Goal: Register for event/course

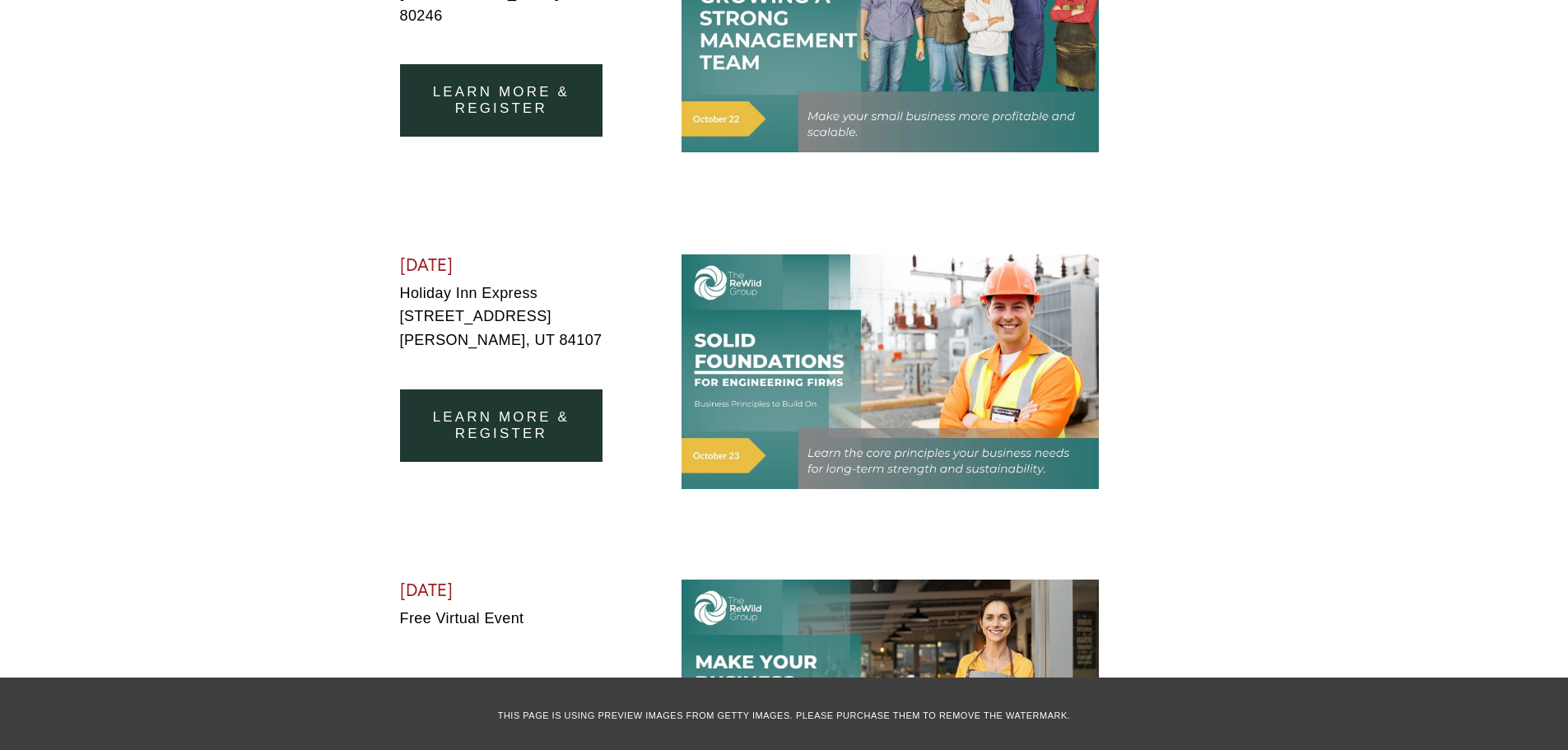
scroll to position [1153, 0]
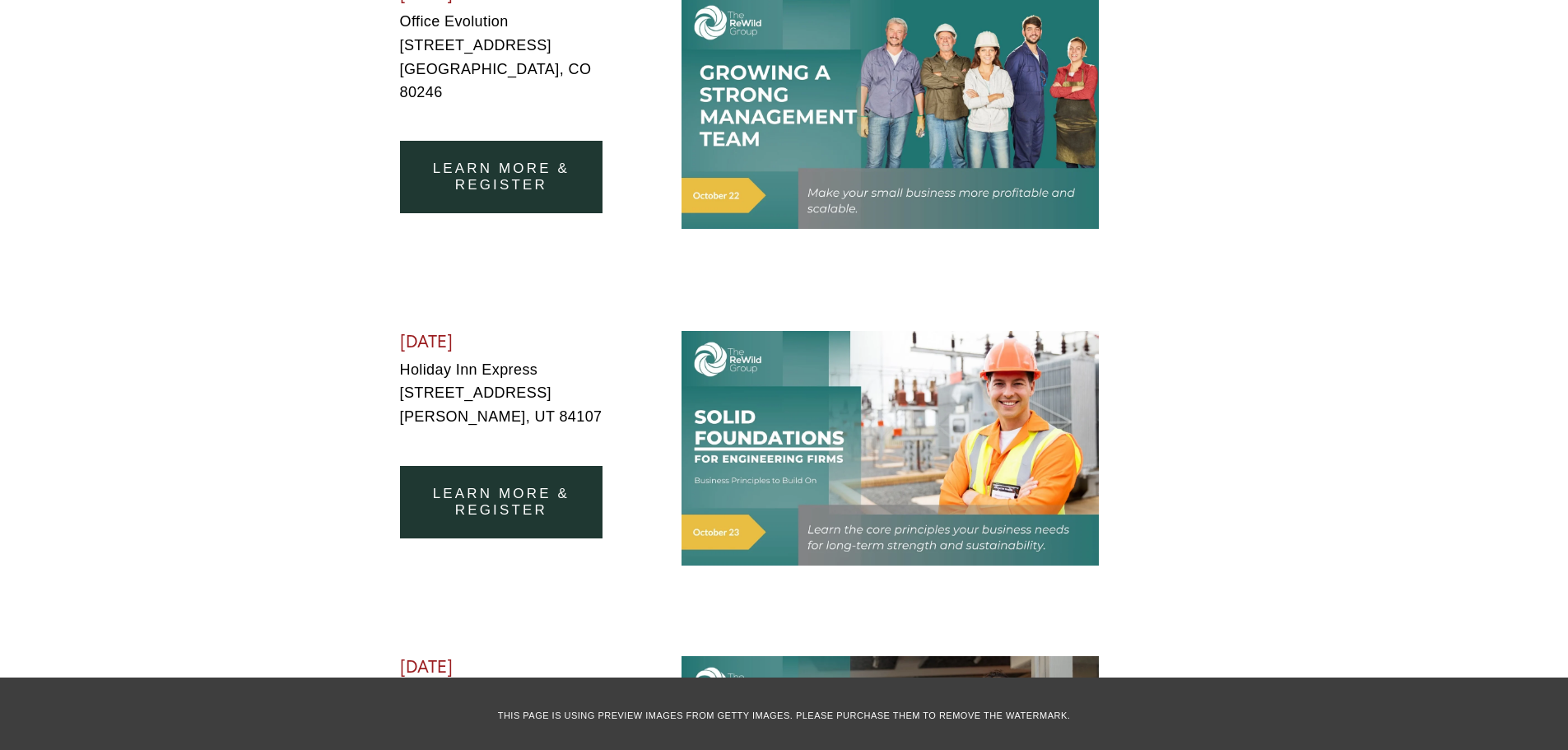
click at [513, 151] on link "learn more & register" at bounding box center [501, 177] width 203 height 73
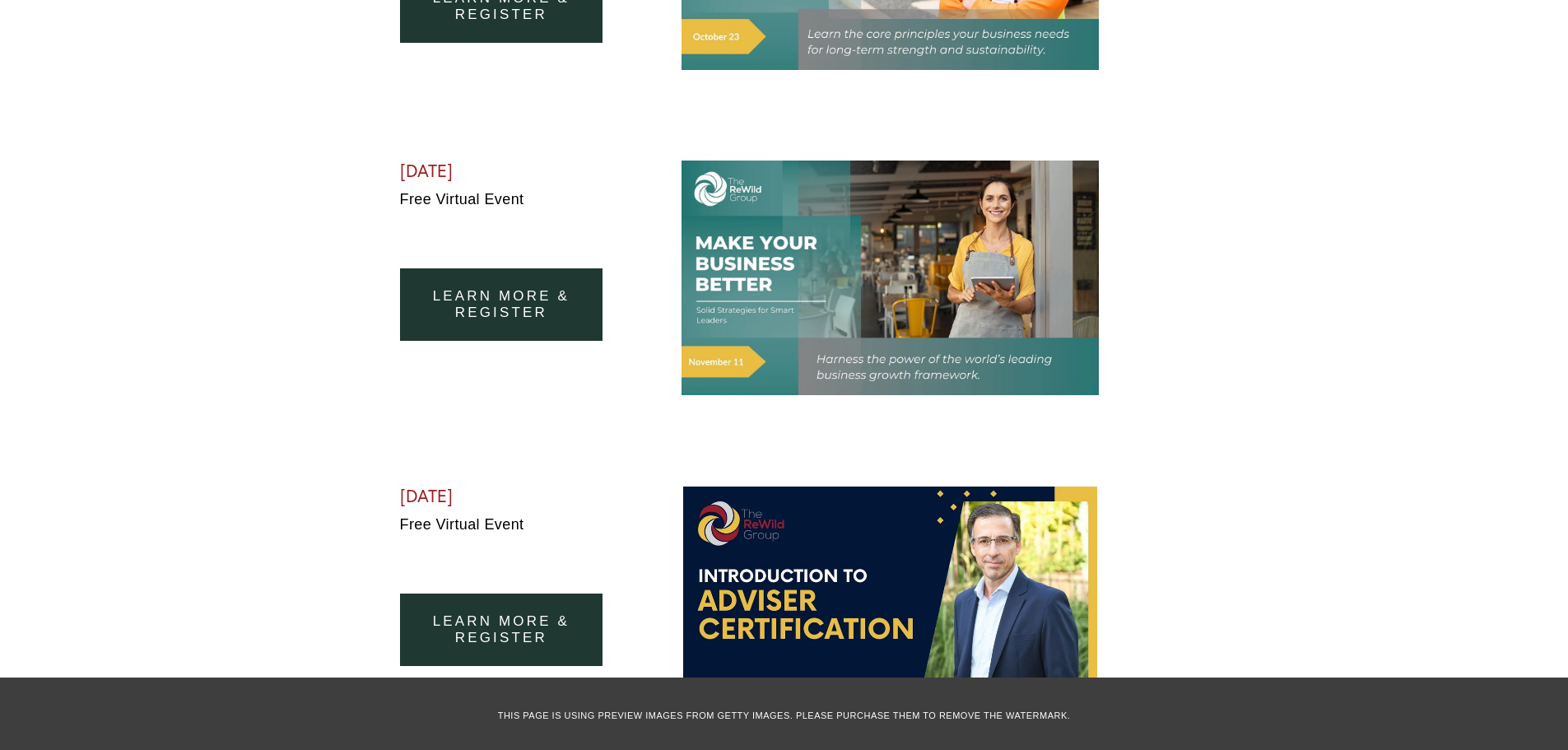
scroll to position [1647, 0]
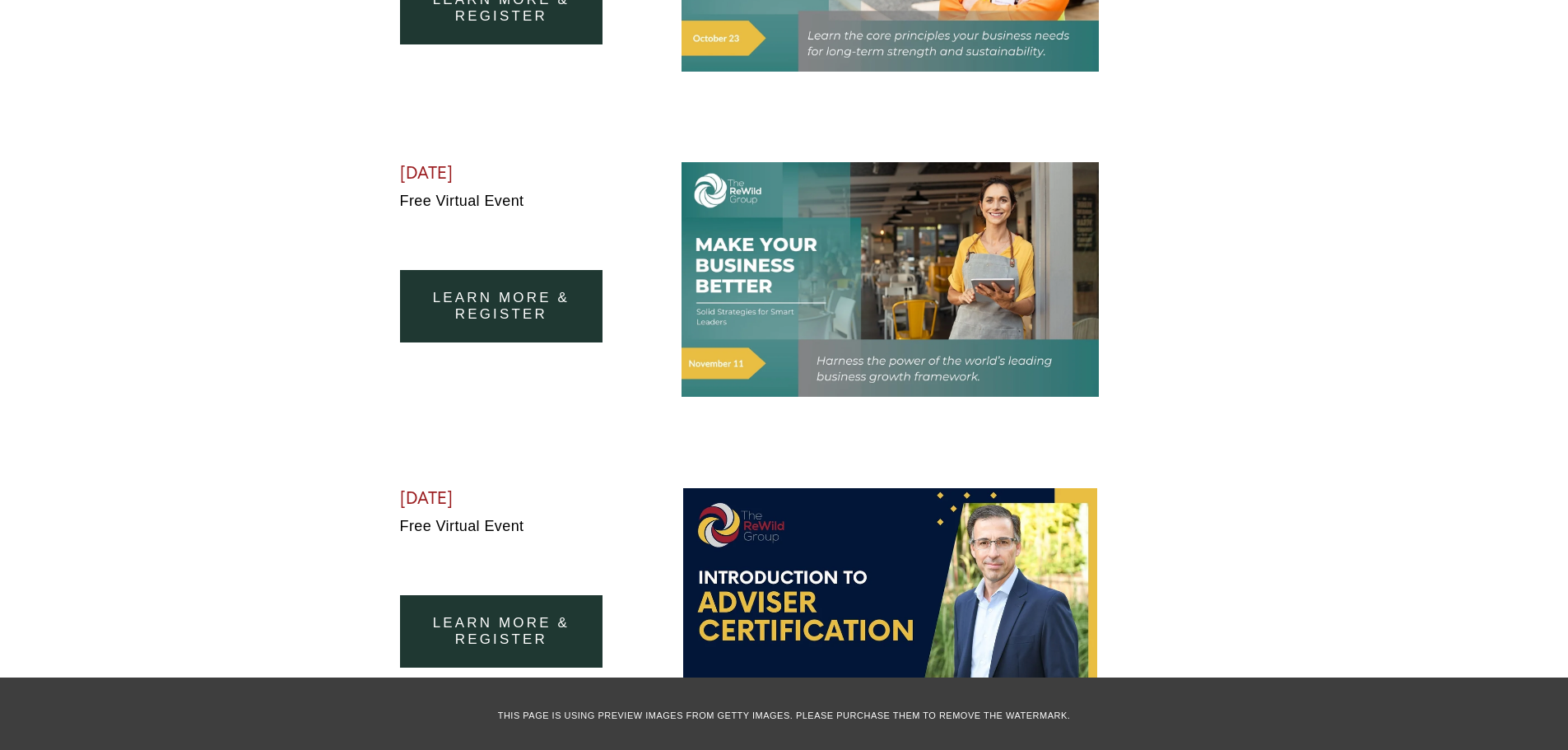
click at [886, 289] on div at bounding box center [890, 280] width 418 height 235
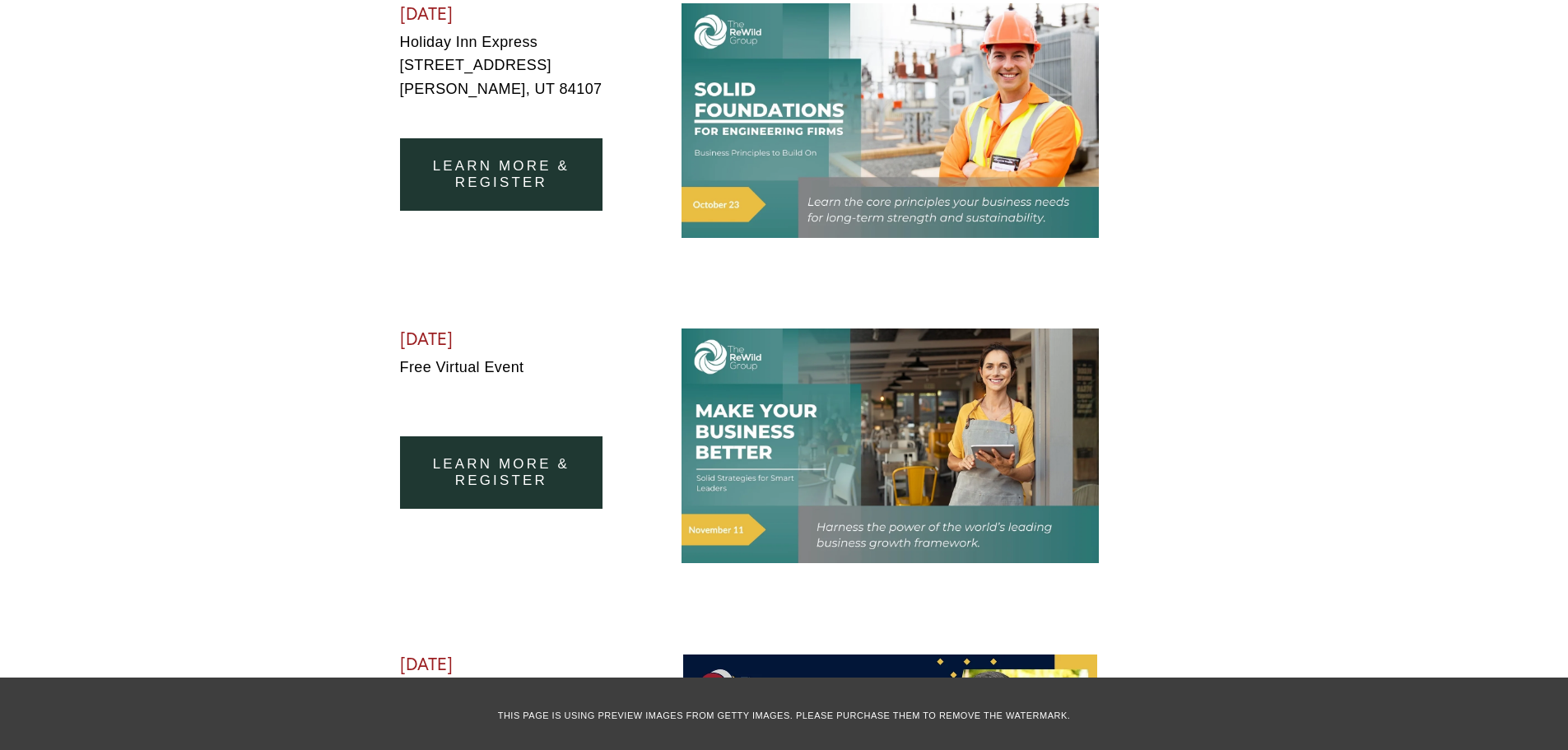
scroll to position [1482, 0]
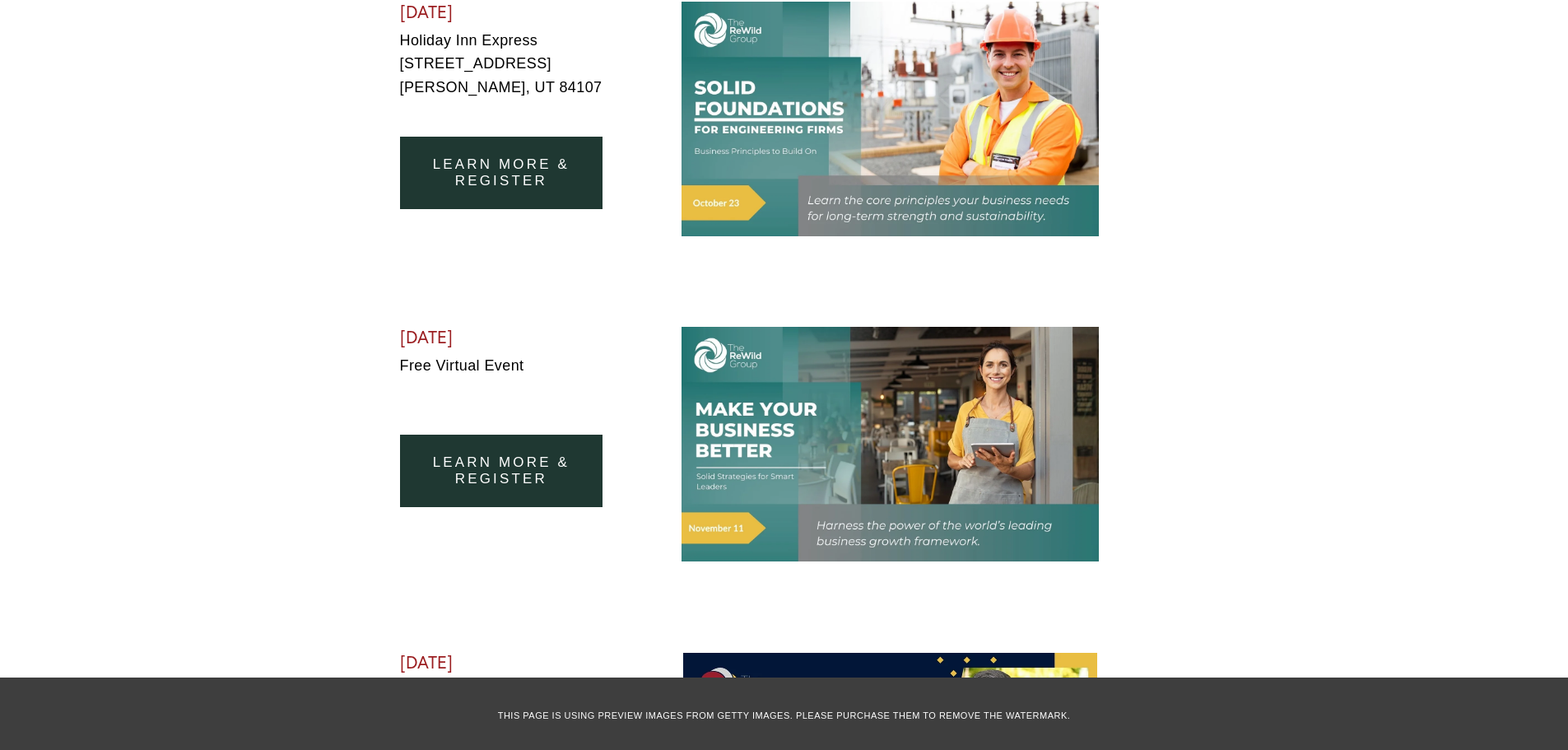
click at [759, 402] on div at bounding box center [890, 444] width 418 height 235
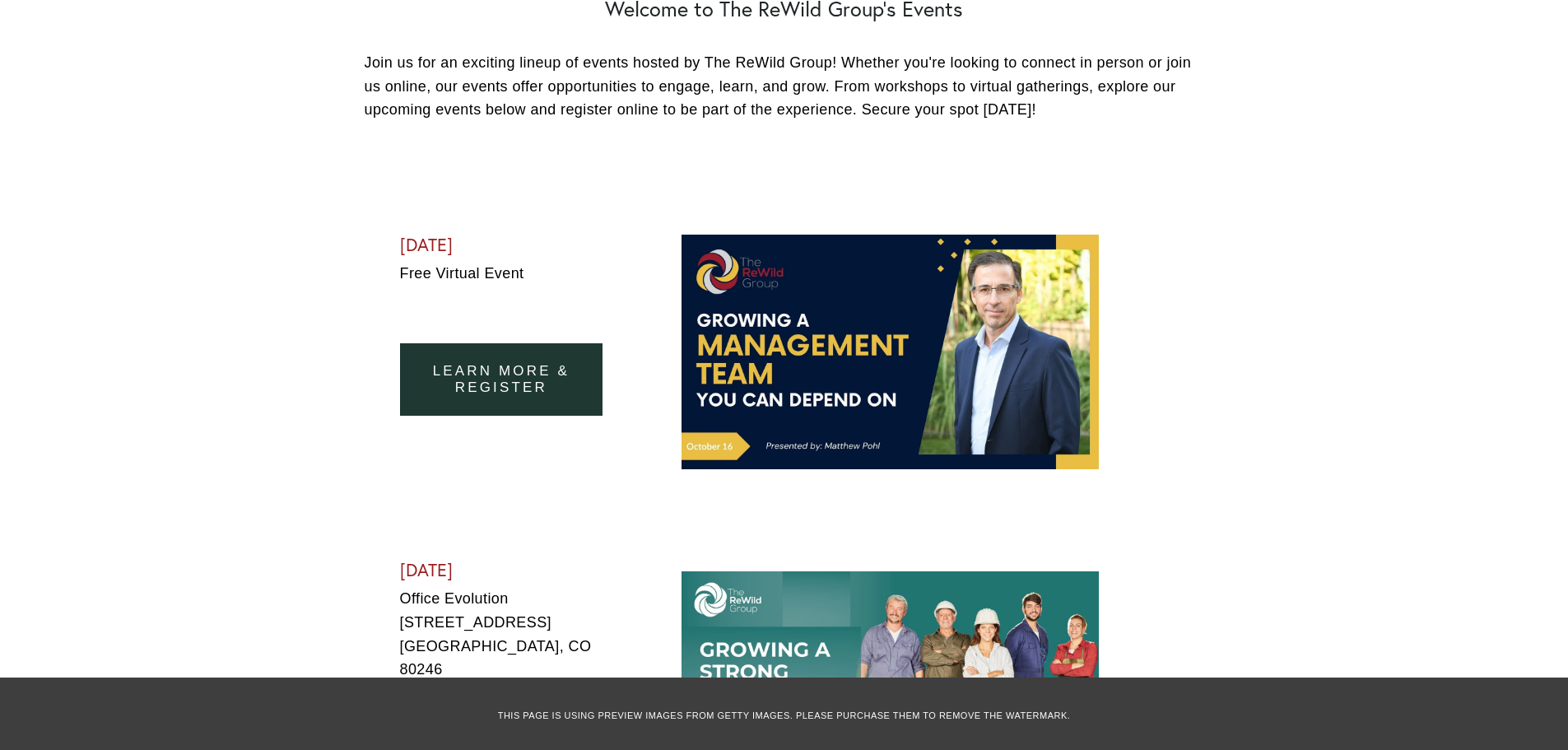
scroll to position [577, 0]
click at [519, 387] on link "learn more & Register" at bounding box center [501, 379] width 203 height 73
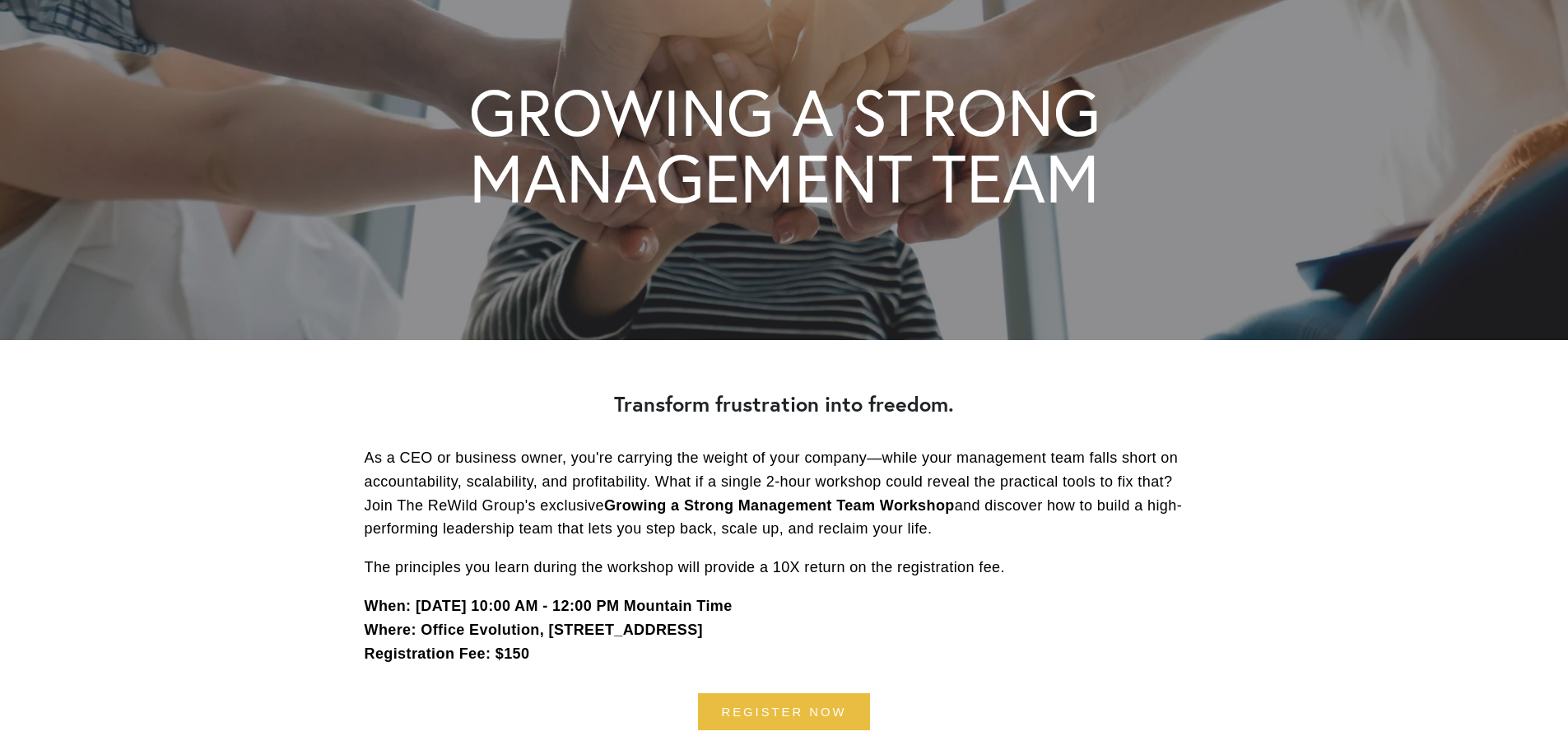
scroll to position [164, 0]
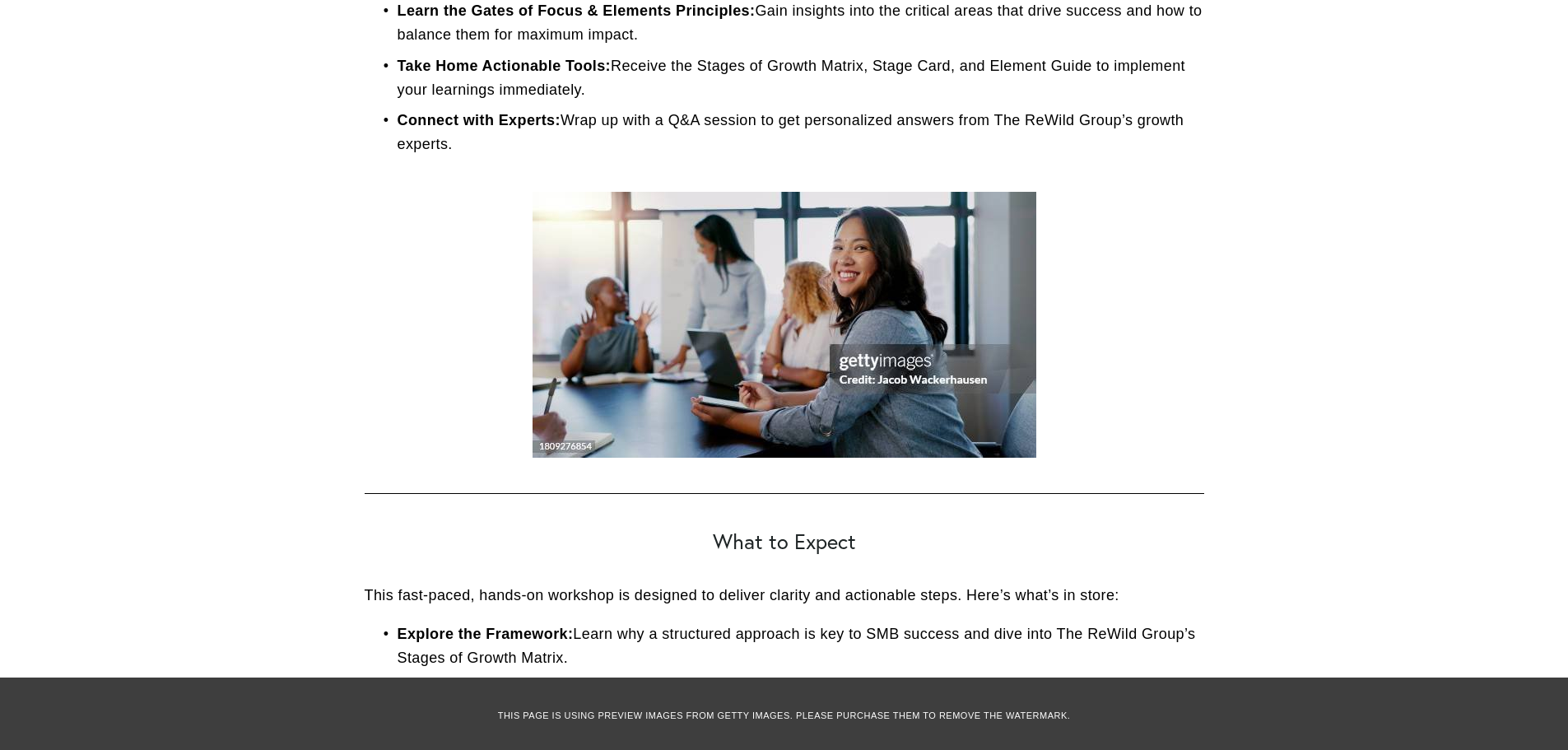
scroll to position [1153, 0]
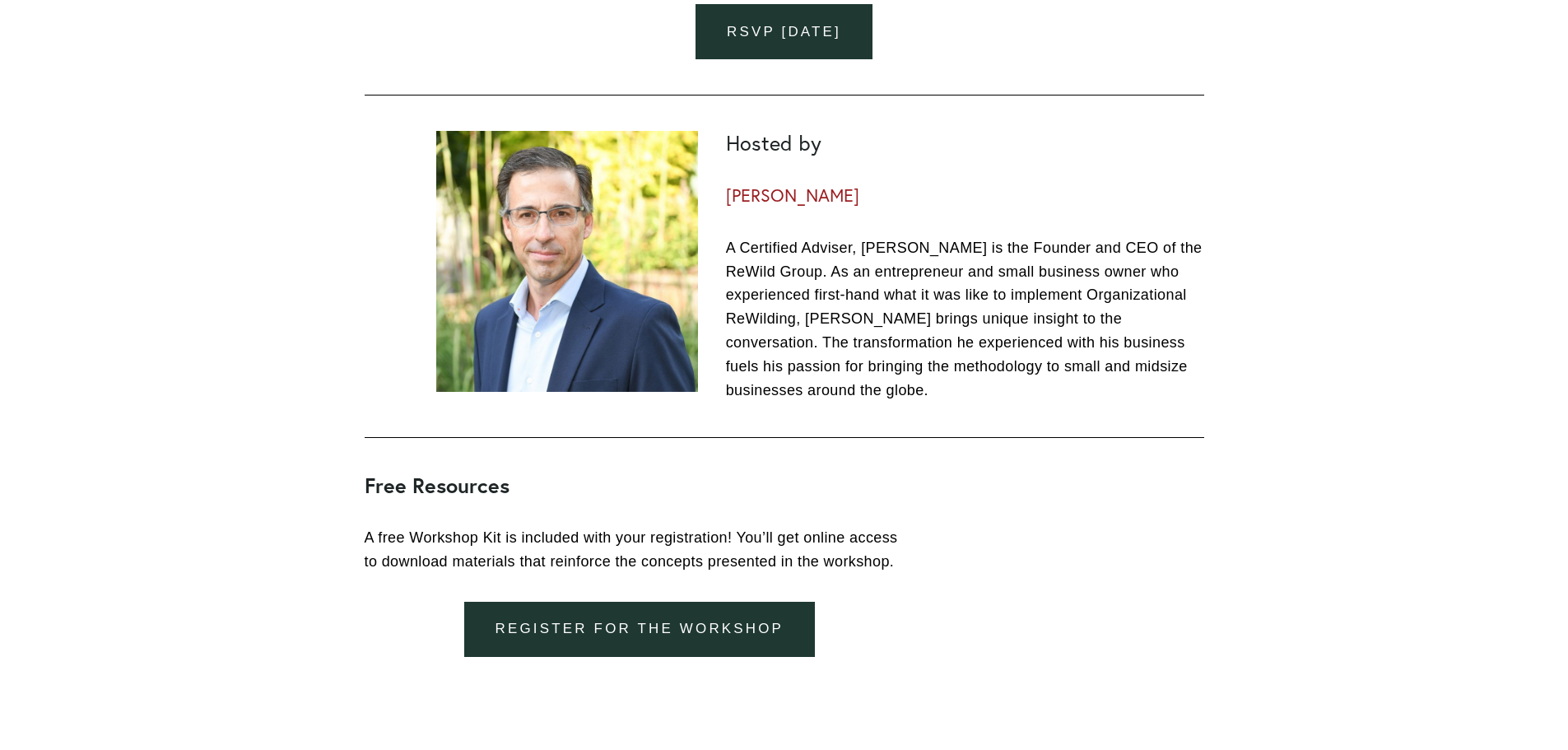
scroll to position [1482, 0]
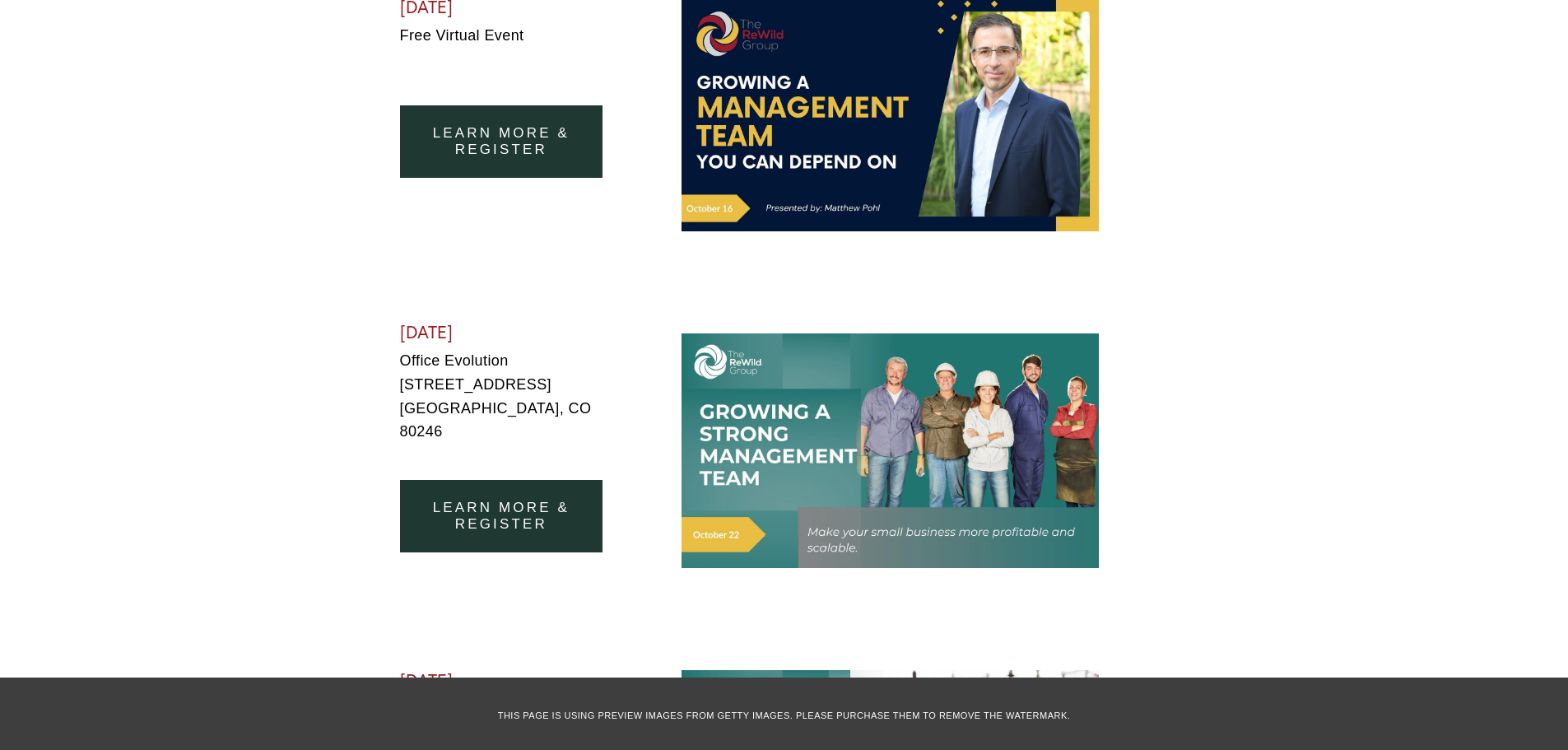
scroll to position [988, 0]
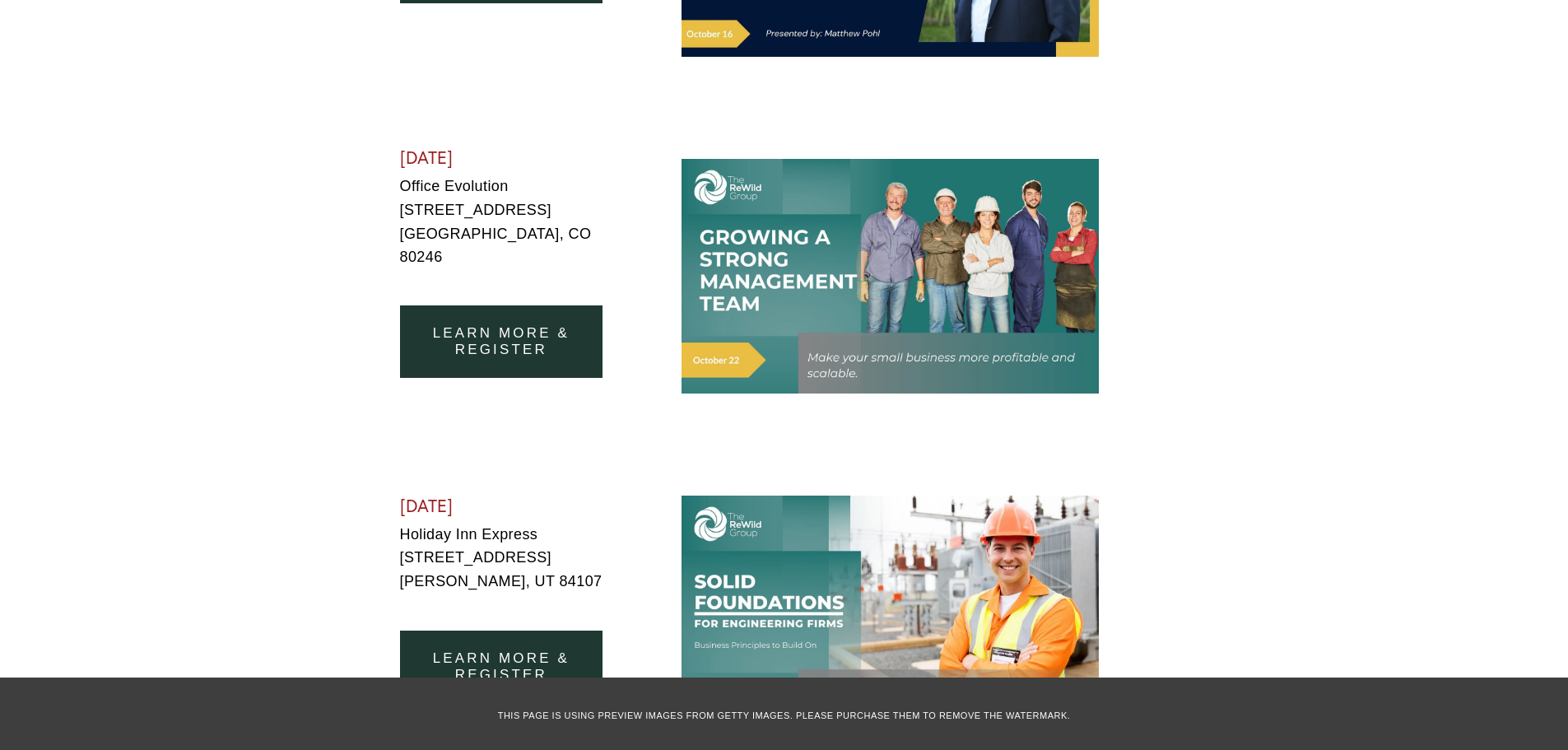
click at [468, 311] on link "learn more & register" at bounding box center [501, 342] width 203 height 73
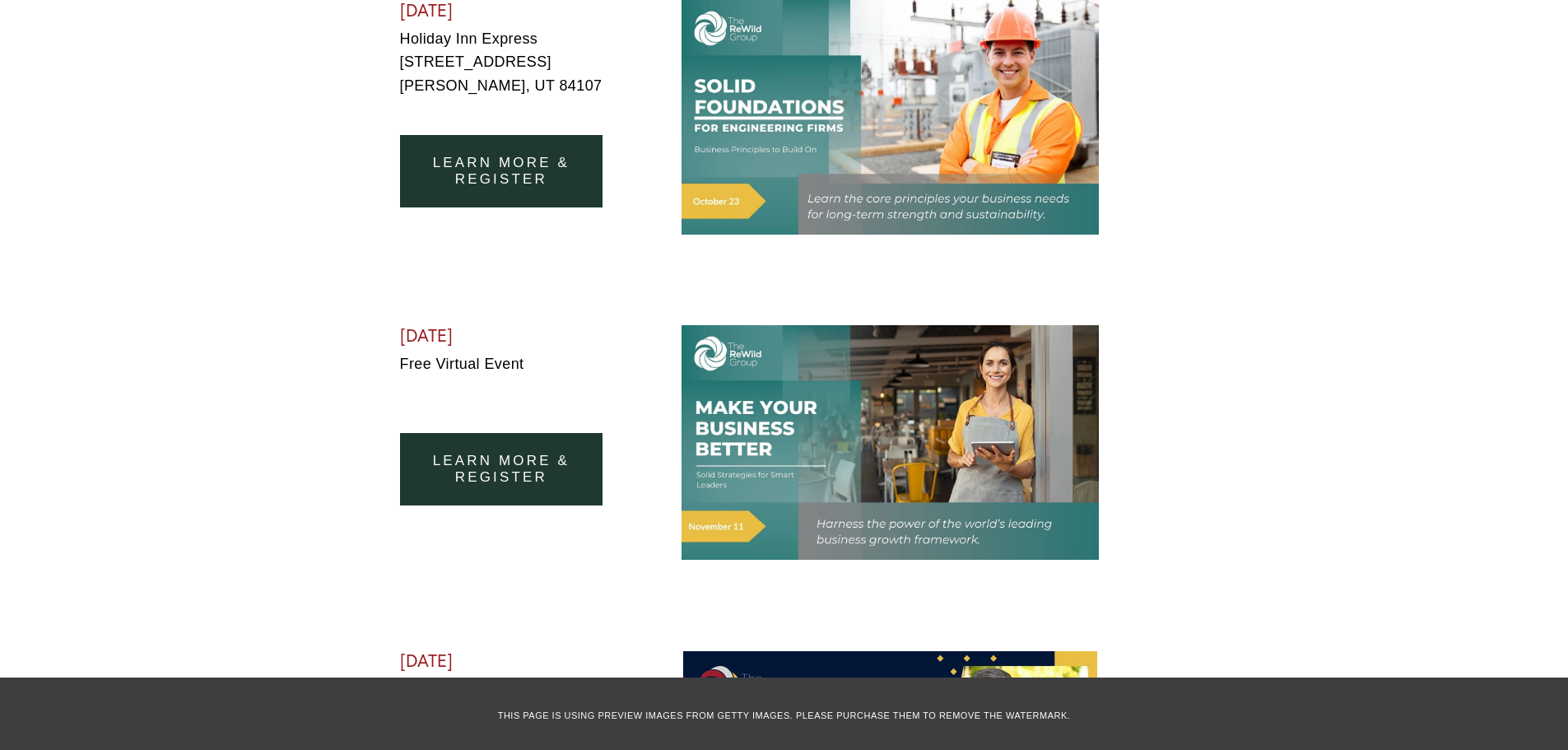
scroll to position [1482, 0]
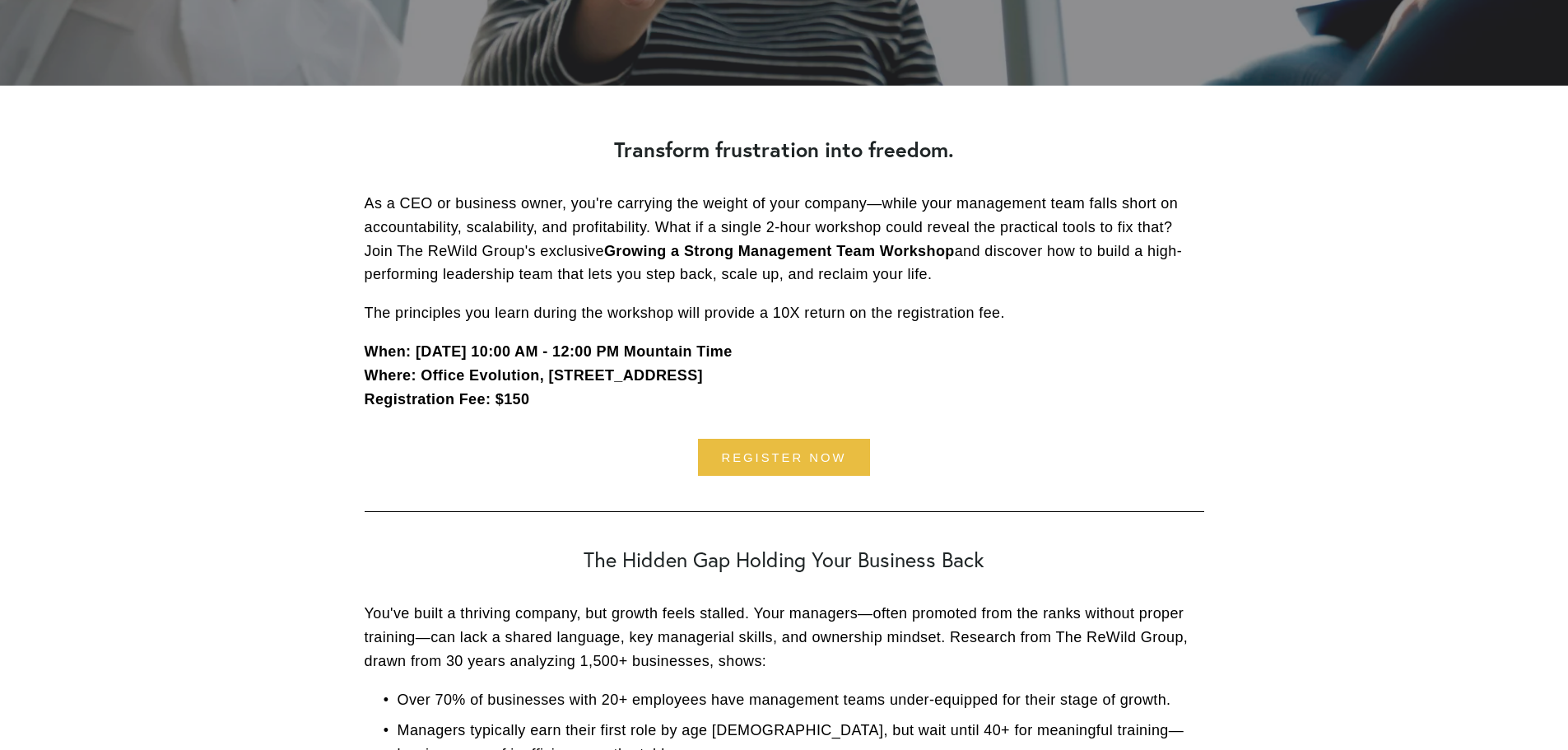
scroll to position [411, 0]
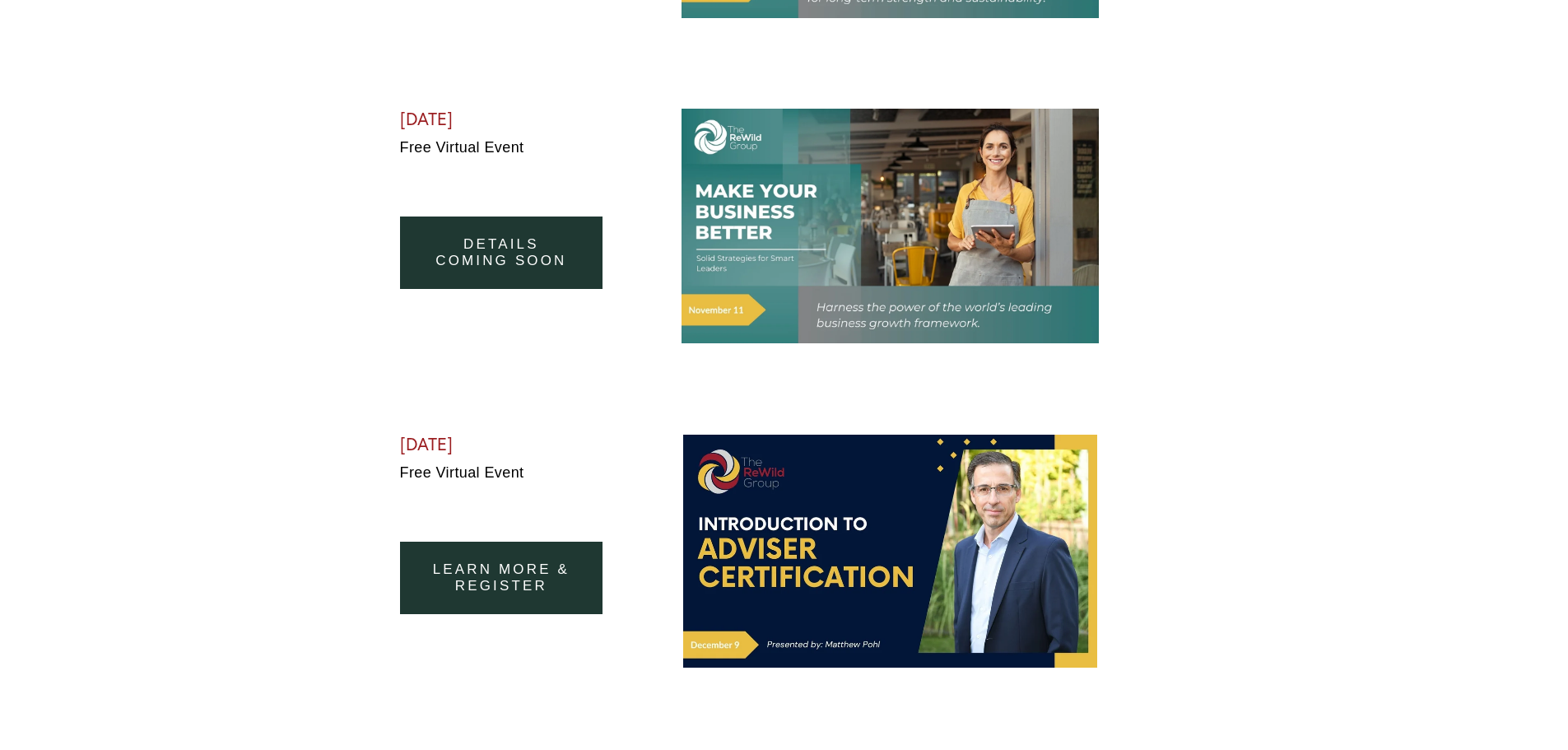
scroll to position [1747, 0]
